Goal: Task Accomplishment & Management: Manage account settings

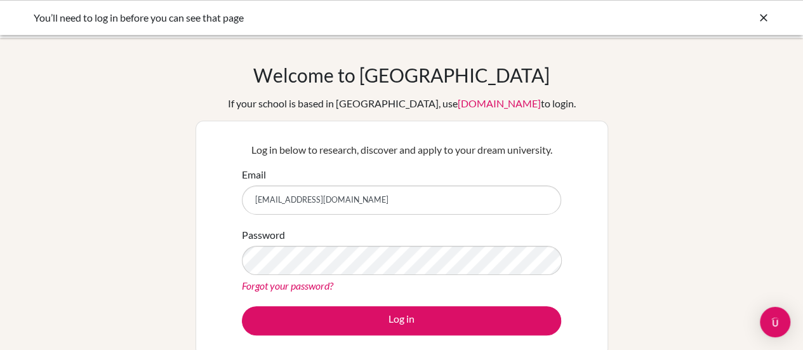
type input "[EMAIL_ADDRESS][DOMAIN_NAME]"
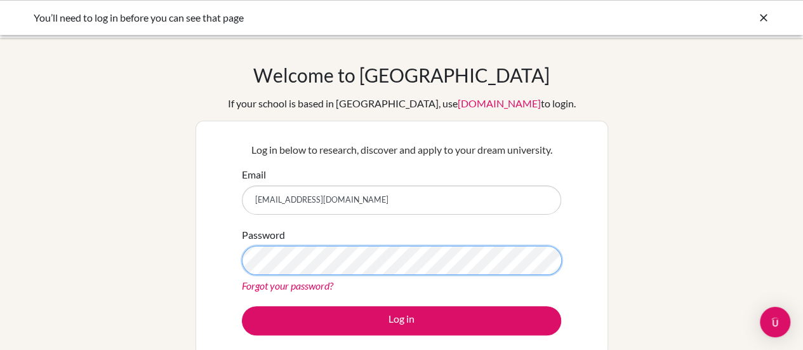
click at [242, 306] on button "Log in" at bounding box center [401, 320] width 319 height 29
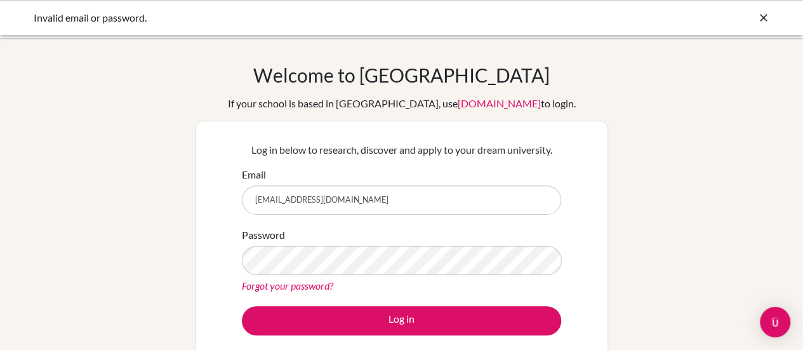
click at [305, 201] on input "[EMAIL_ADDRESS][DOMAIN_NAME]" at bounding box center [401, 199] width 319 height 29
type input "[EMAIL_ADDRESS][DOMAIN_NAME]"
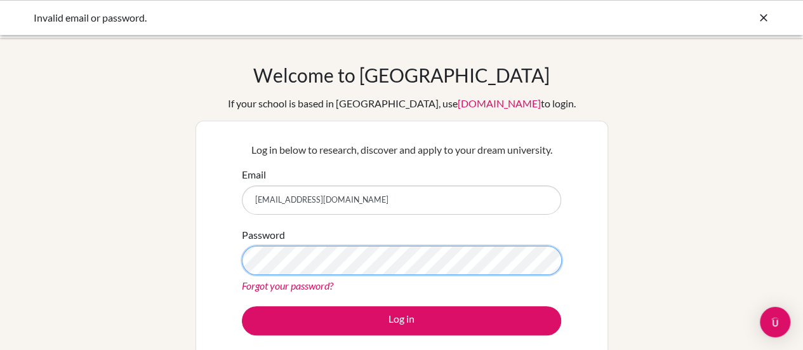
click at [242, 306] on button "Log in" at bounding box center [401, 320] width 319 height 29
